Goal: Check status: Check status

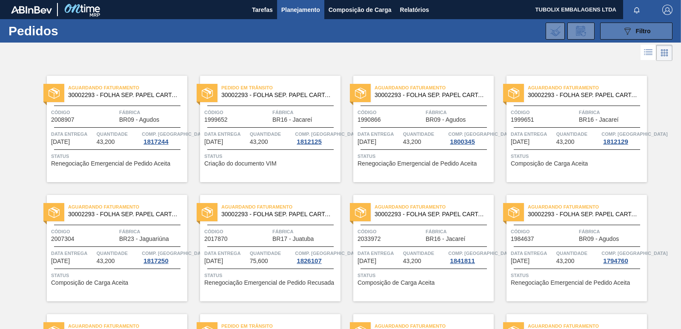
click at [636, 31] on span "Filtro" at bounding box center [643, 31] width 15 height 7
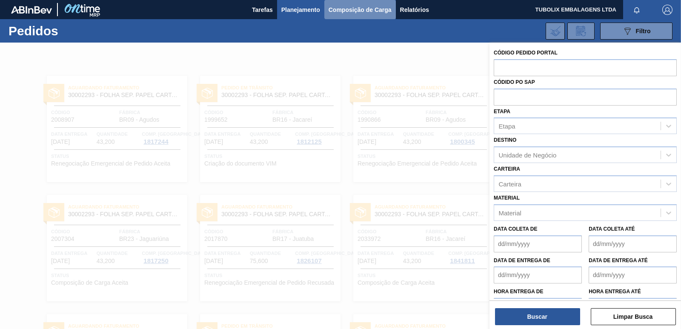
click at [350, 15] on button "Composição de Carga" at bounding box center [361, 9] width 72 height 19
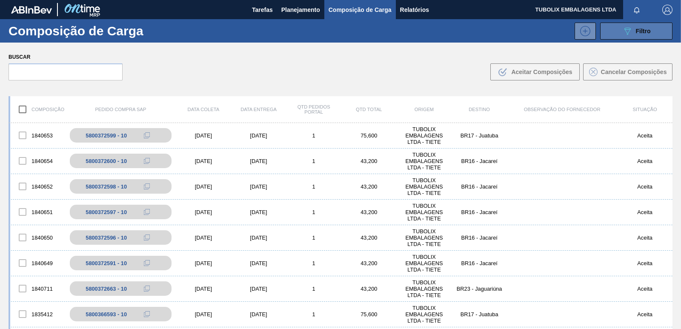
click at [632, 32] on div "089F7B8B-B2A5-4AFE-B5C0-19BA573D28AC Filtro" at bounding box center [637, 31] width 29 height 10
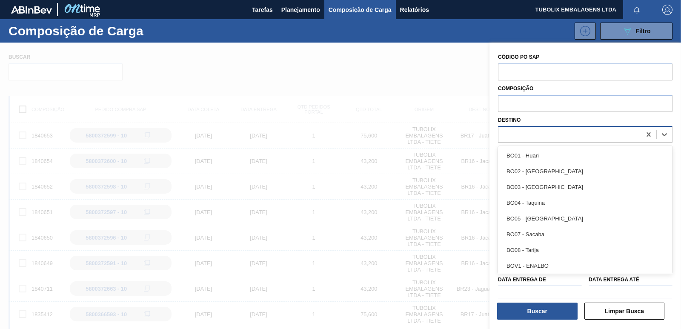
click at [530, 135] on div at bounding box center [570, 135] width 143 height 12
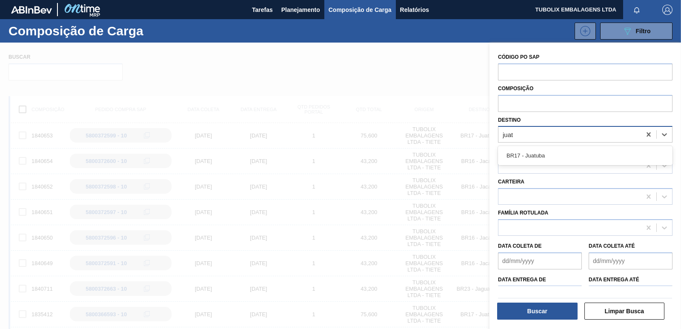
type input "juatu"
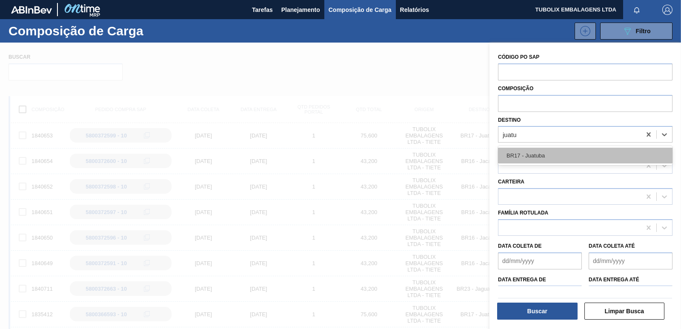
click at [532, 154] on div "BR17 - Juatuba" at bounding box center [585, 156] width 175 height 16
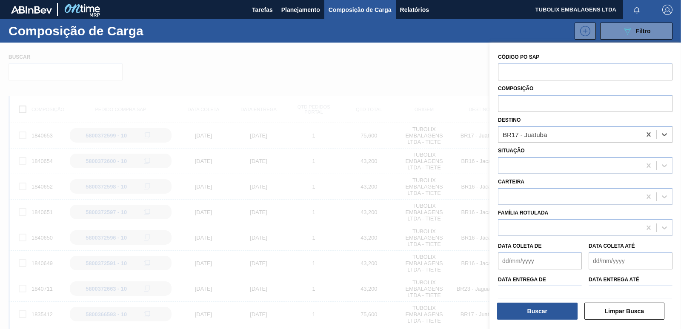
click at [548, 320] on div "Buscar" at bounding box center [538, 311] width 87 height 19
click at [550, 313] on button "Buscar" at bounding box center [537, 311] width 80 height 17
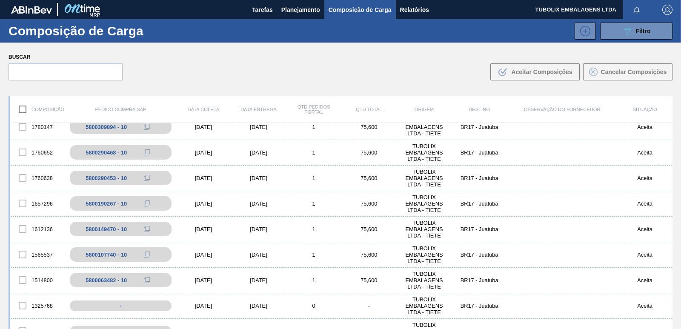
scroll to position [170, 0]
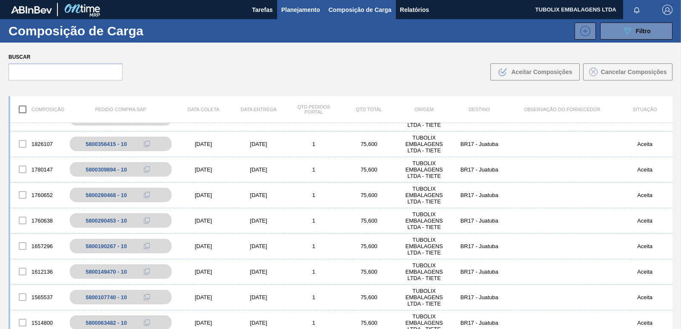
click at [305, 10] on span "Planejamento" at bounding box center [301, 10] width 39 height 10
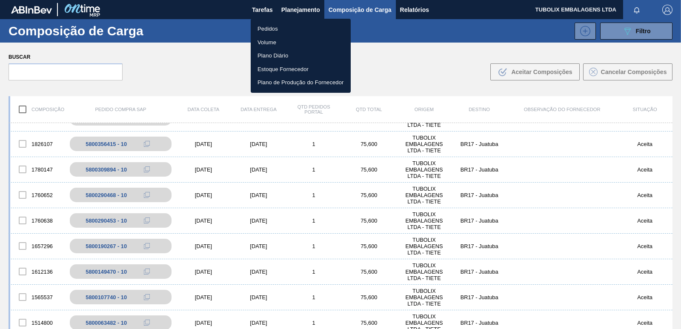
click at [271, 25] on li "Pedidos" at bounding box center [301, 29] width 100 height 14
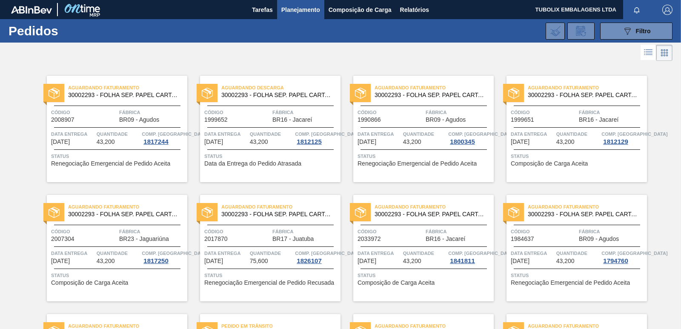
click at [237, 242] on div "Código 2017870" at bounding box center [237, 234] width 66 height 15
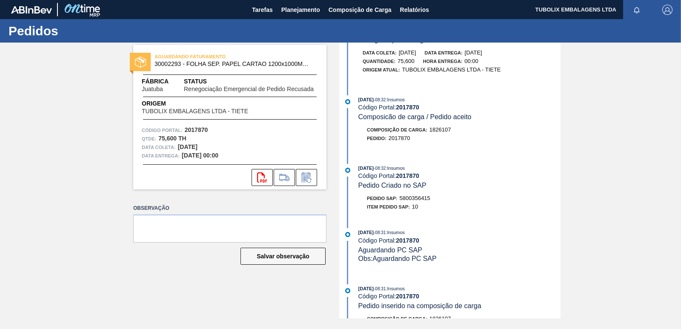
scroll to position [256, 0]
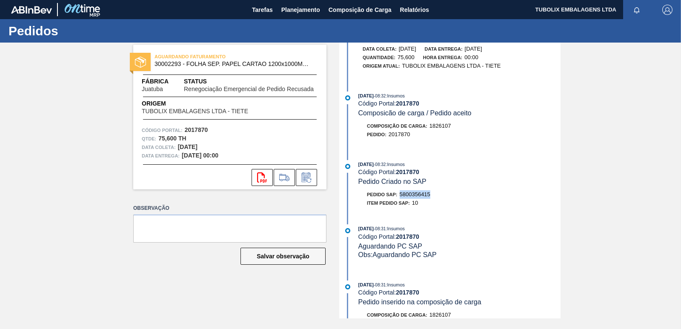
drag, startPoint x: 402, startPoint y: 193, endPoint x: 432, endPoint y: 198, distance: 31.0
click at [432, 198] on div "Pedido SAP: 5800356415" at bounding box center [460, 194] width 202 height 9
copy span "5800356415"
click at [318, 10] on span "Planejamento" at bounding box center [301, 10] width 39 height 10
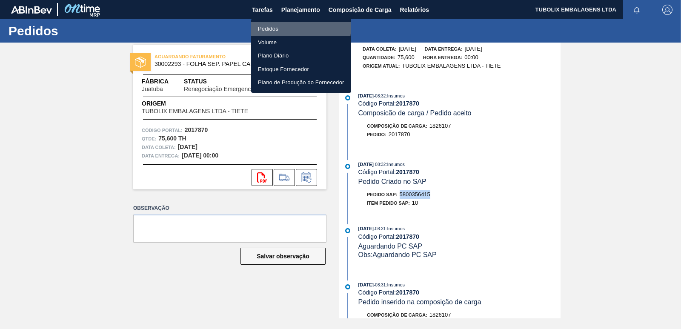
click at [272, 26] on li "Pedidos" at bounding box center [301, 29] width 100 height 14
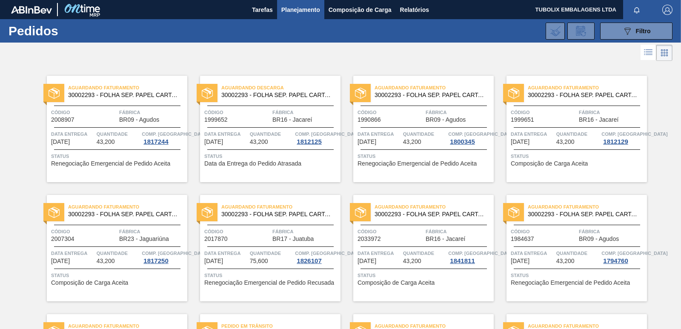
click at [138, 223] on div "Aguardando Faturamento 30002293 - FOLHA SEP. PAPEL CARTAO 1200x1000M 350g Códig…" at bounding box center [117, 248] width 141 height 106
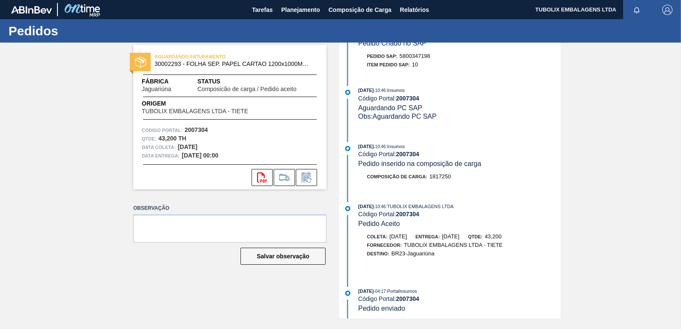
scroll to position [128, 0]
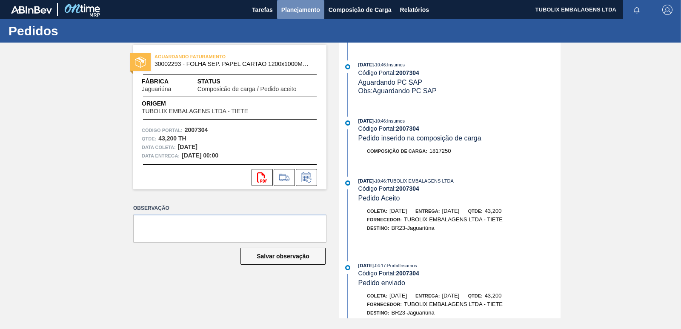
click at [296, 10] on span "Planejamento" at bounding box center [301, 10] width 39 height 10
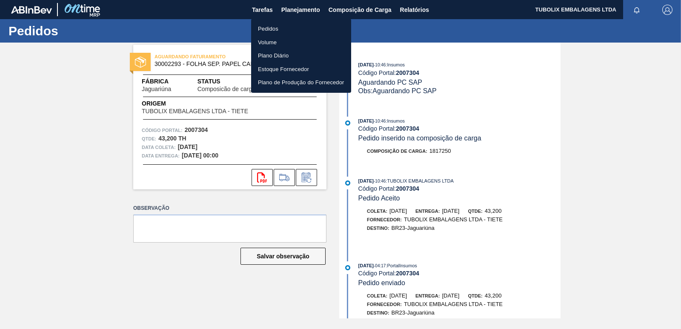
click at [267, 29] on li "Pedidos" at bounding box center [301, 29] width 100 height 14
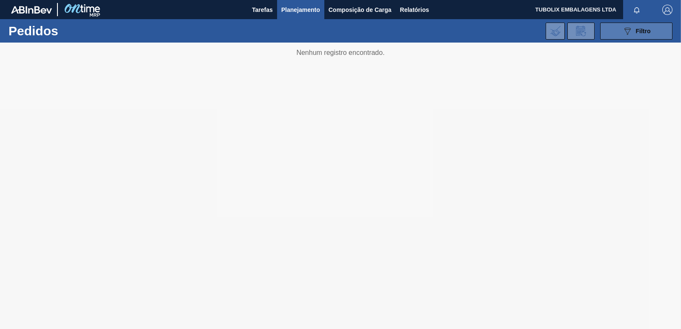
click at [634, 32] on div "089F7B8B-B2A5-4AFE-B5C0-19BA573D28AC Filtro" at bounding box center [637, 31] width 29 height 10
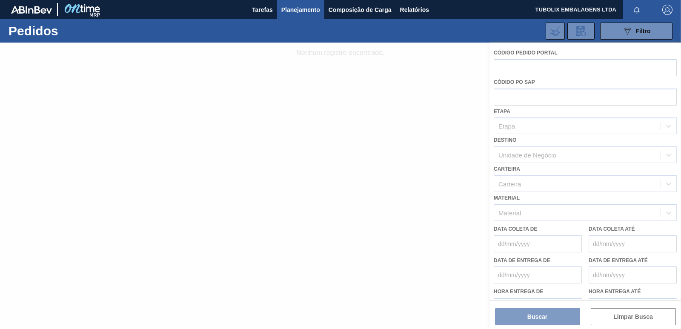
click at [524, 150] on div at bounding box center [340, 186] width 681 height 287
click at [528, 155] on div at bounding box center [340, 186] width 681 height 287
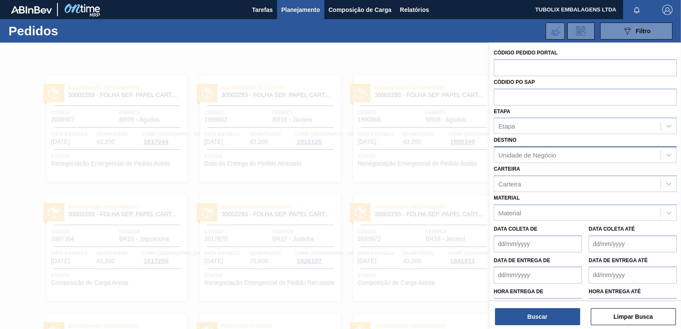
click at [512, 154] on div "Unidade de Negócio" at bounding box center [528, 155] width 58 height 7
type input "jagua"
click at [530, 173] on div "BR23 - Jaguariúna" at bounding box center [585, 176] width 183 height 16
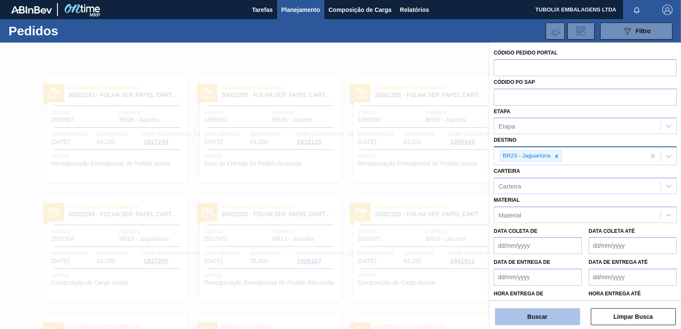
click at [567, 316] on button "Buscar" at bounding box center [537, 316] width 85 height 17
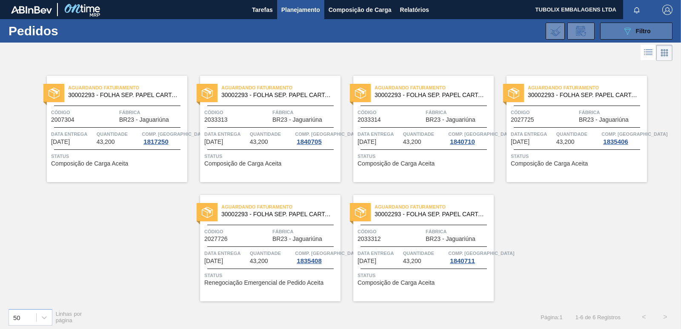
click at [616, 36] on button "089F7B8B-B2A5-4AFE-B5C0-19BA573D28AC Filtro" at bounding box center [637, 31] width 72 height 17
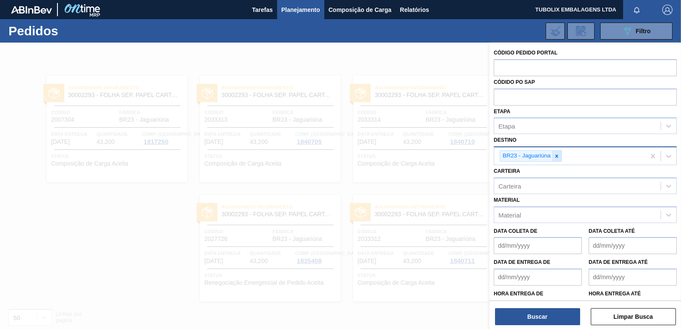
click at [557, 158] on icon at bounding box center [557, 156] width 6 height 6
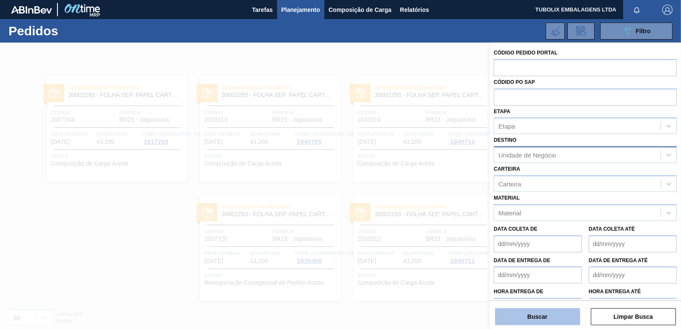
click at [551, 313] on button "Buscar" at bounding box center [537, 316] width 85 height 17
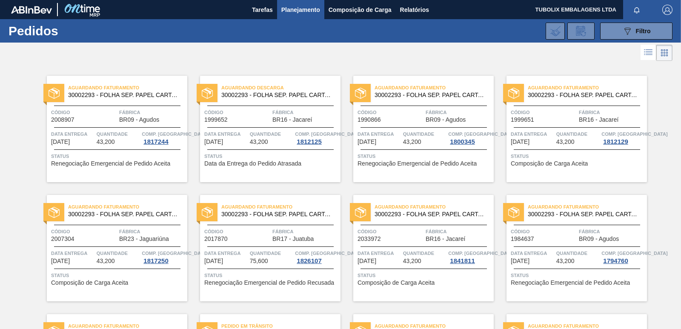
click at [294, 103] on div "Aguardando Descarga 30002293 - FOLHA SEP. PAPEL CARTAO 1200x1000M 350g Código 1…" at bounding box center [270, 129] width 141 height 106
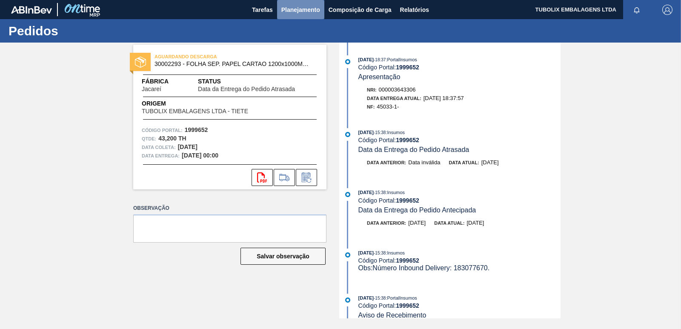
click at [302, 5] on span "Planejamento" at bounding box center [301, 10] width 39 height 10
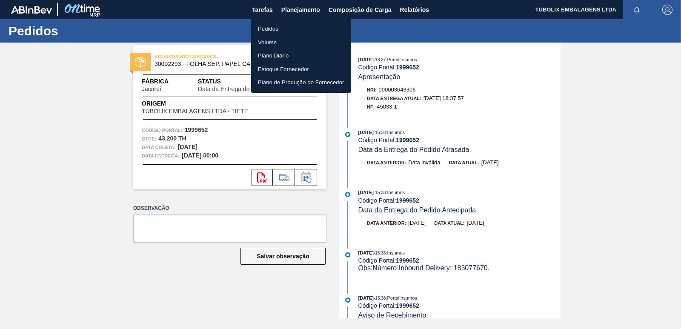
click at [273, 24] on li "Pedidos" at bounding box center [301, 29] width 100 height 14
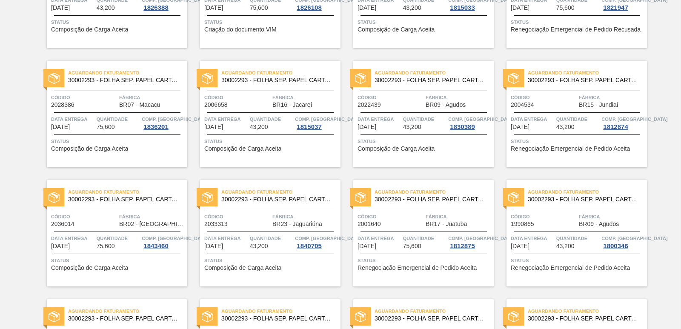
scroll to position [426, 0]
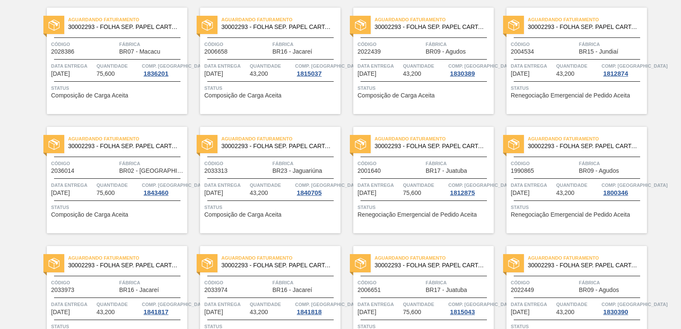
click at [290, 154] on div "Aguardando Faturamento 30002293 - FOLHA SEP. PAPEL CARTAO 1200x1000M 350g Códig…" at bounding box center [270, 180] width 141 height 106
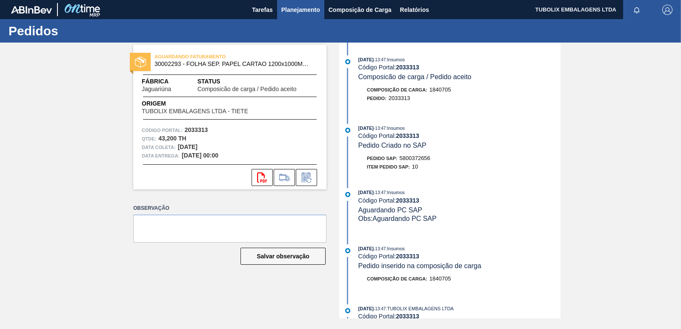
click at [303, 9] on span "Planejamento" at bounding box center [301, 10] width 39 height 10
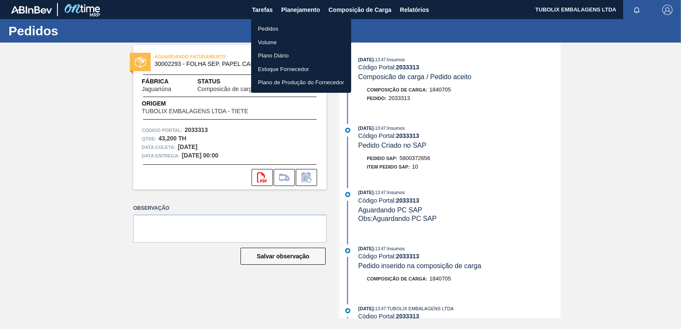
click at [274, 30] on li "Pedidos" at bounding box center [301, 29] width 100 height 14
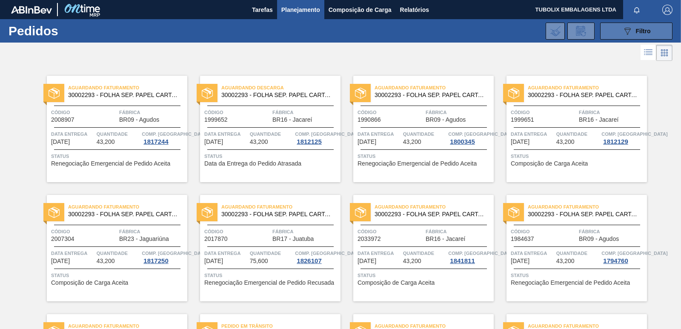
click at [630, 26] on icon "089F7B8B-B2A5-4AFE-B5C0-19BA573D28AC" at bounding box center [628, 31] width 10 height 10
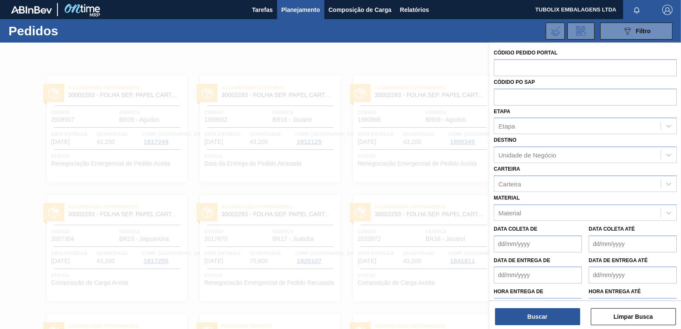
click at [454, 59] on div at bounding box center [340, 207] width 681 height 329
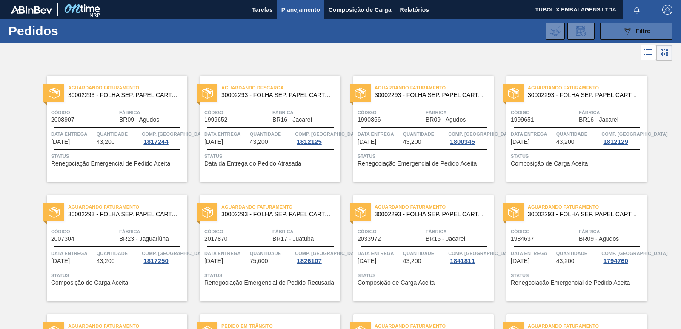
click at [638, 34] on span "Filtro" at bounding box center [643, 31] width 15 height 7
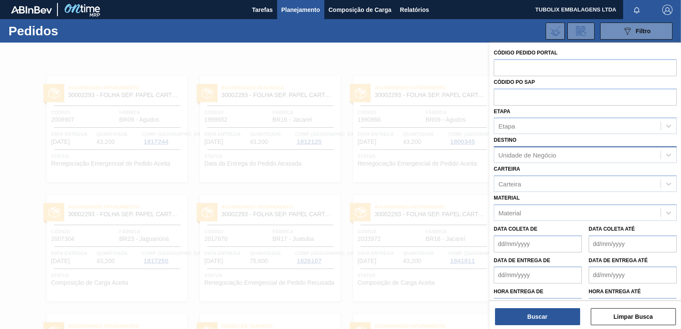
click at [550, 152] on div "Unidade de Negócio" at bounding box center [528, 155] width 58 height 7
type input "jagua"
drag, startPoint x: 548, startPoint y: 177, endPoint x: 545, endPoint y: 232, distance: 55.5
click at [548, 177] on div "BR23 - Jaguariúna" at bounding box center [585, 176] width 183 height 16
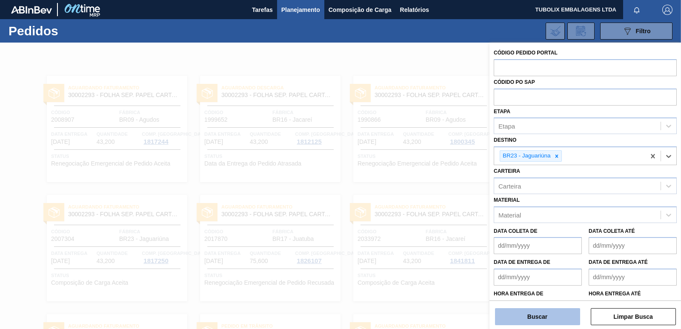
click at [543, 319] on button "Buscar" at bounding box center [537, 316] width 85 height 17
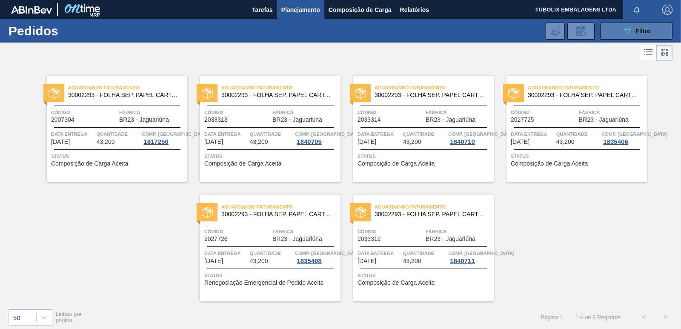
click at [615, 34] on button "089F7B8B-B2A5-4AFE-B5C0-19BA573D28AC Filtro" at bounding box center [637, 31] width 72 height 17
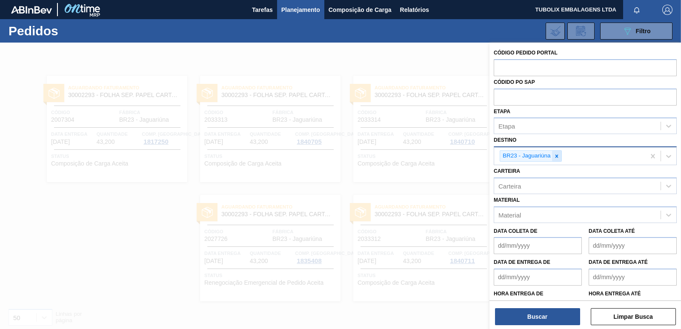
click at [560, 153] on icon at bounding box center [557, 156] width 6 height 6
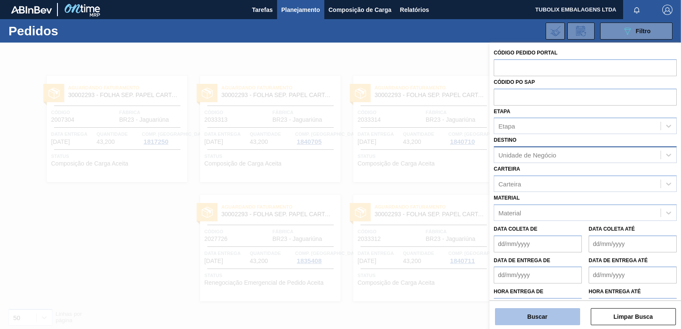
click at [523, 312] on button "Buscar" at bounding box center [537, 316] width 85 height 17
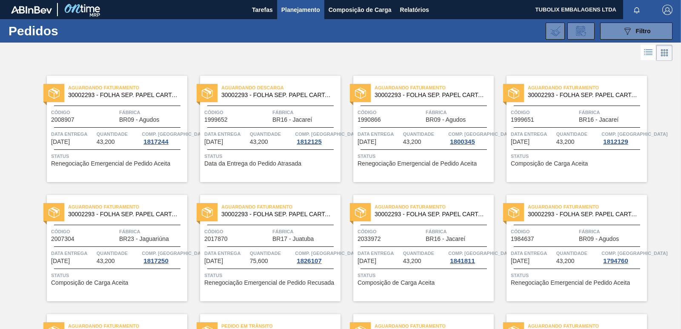
click at [293, 231] on span "Fábrica" at bounding box center [306, 231] width 66 height 9
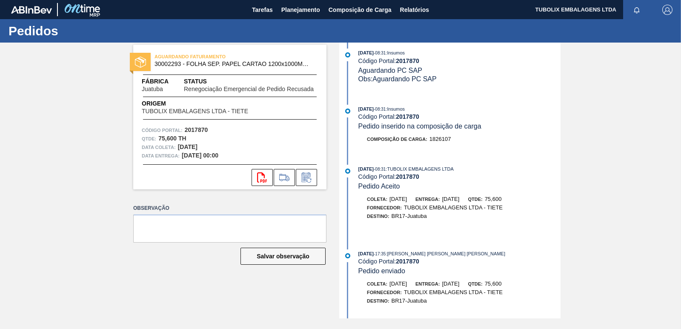
scroll to position [474, 0]
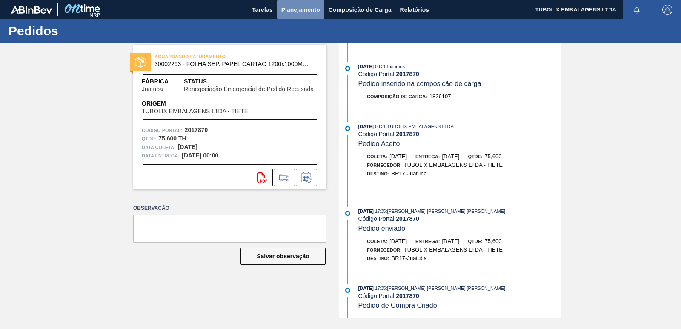
click at [295, 8] on span "Planejamento" at bounding box center [301, 10] width 39 height 10
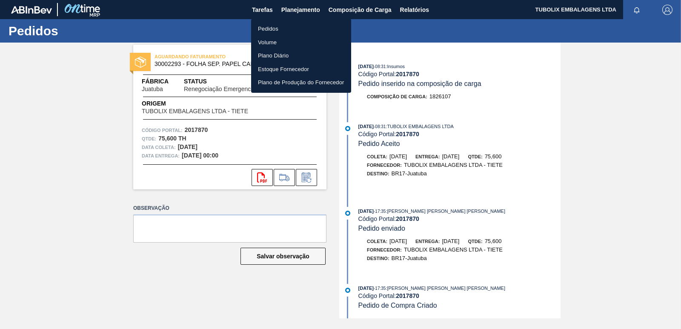
click at [270, 24] on li "Pedidos" at bounding box center [301, 29] width 100 height 14
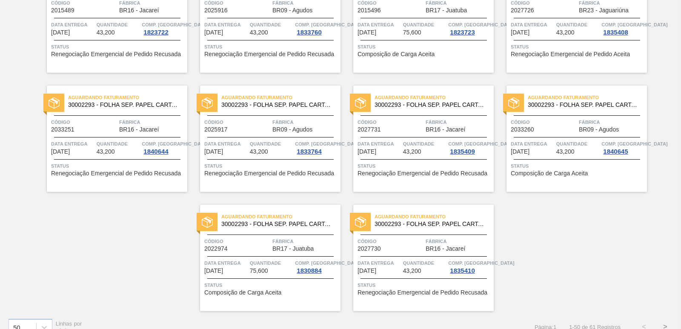
scroll to position [1316, 0]
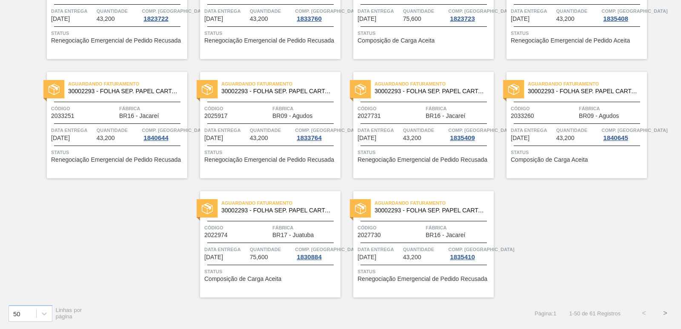
click at [665, 310] on button ">" at bounding box center [665, 313] width 21 height 21
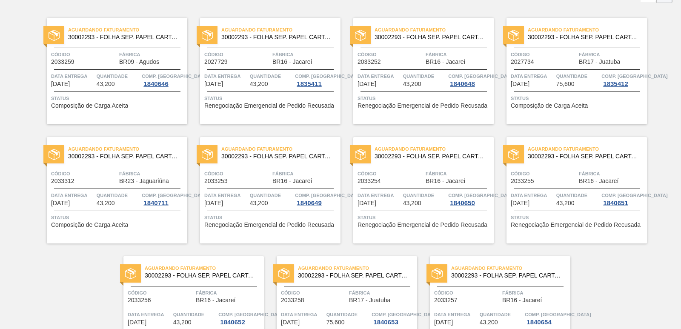
scroll to position [123, 0]
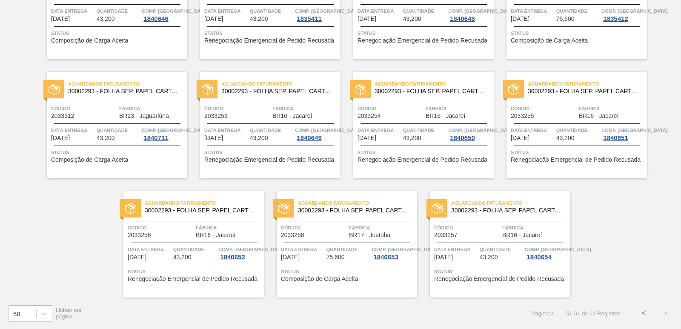
click at [641, 313] on button "<" at bounding box center [644, 313] width 21 height 21
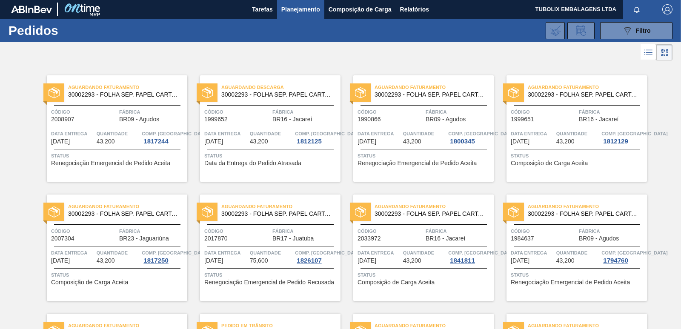
scroll to position [0, 0]
click at [664, 3] on button "button" at bounding box center [667, 9] width 27 height 19
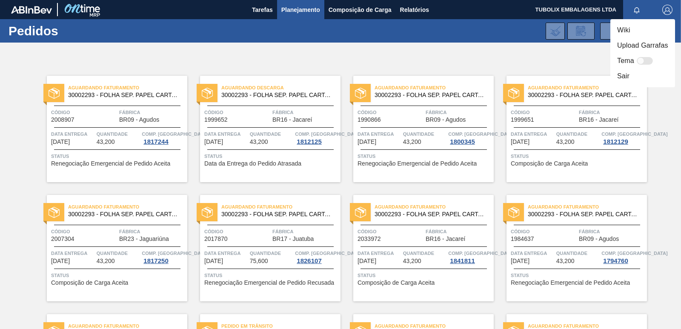
click at [625, 78] on li "Sair" at bounding box center [643, 76] width 65 height 15
